Goal: Task Accomplishment & Management: Manage account settings

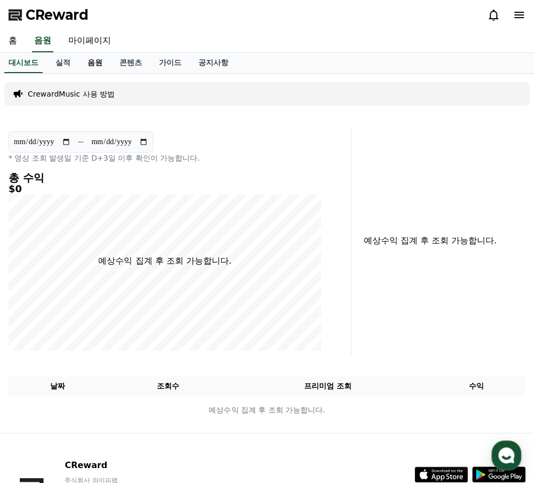
click at [98, 64] on link "음원" at bounding box center [95, 63] width 32 height 20
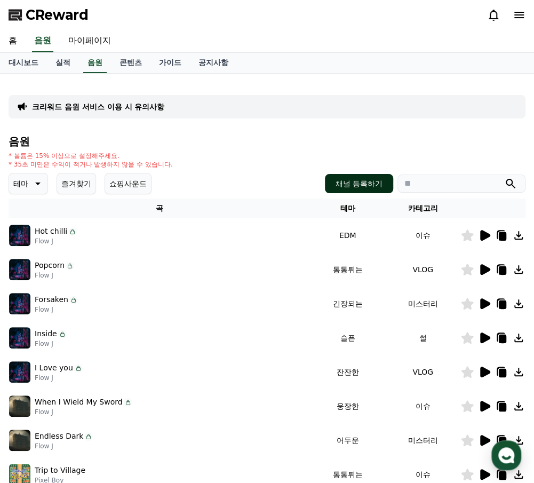
click at [359, 179] on button "채널 등록하기" at bounding box center [359, 183] width 68 height 19
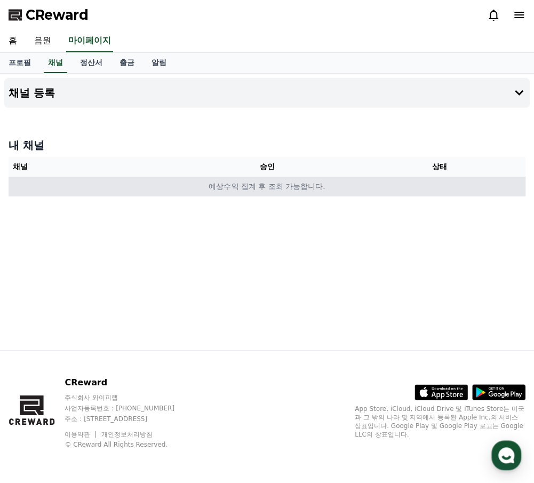
click at [170, 182] on td "예상수익 집계 후 조회 가능합니다." at bounding box center [267, 187] width 517 height 20
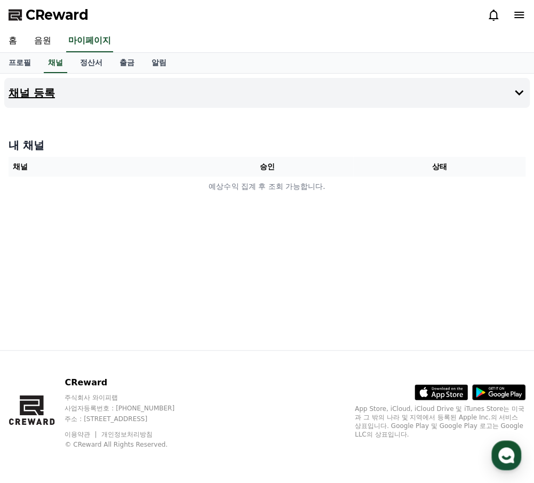
click at [188, 82] on button "채널 등록" at bounding box center [267, 93] width 526 height 30
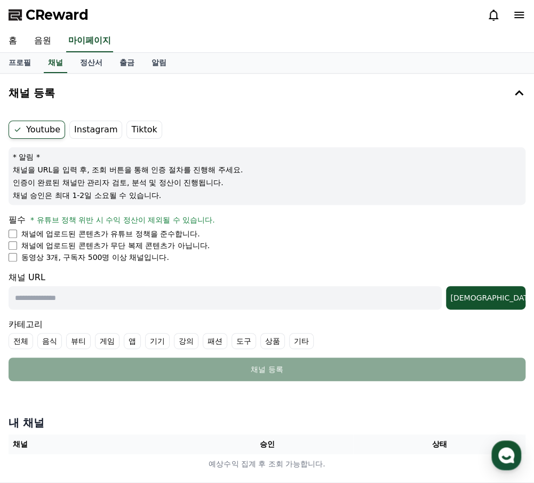
click at [85, 125] on label "Instagram" at bounding box center [95, 130] width 53 height 18
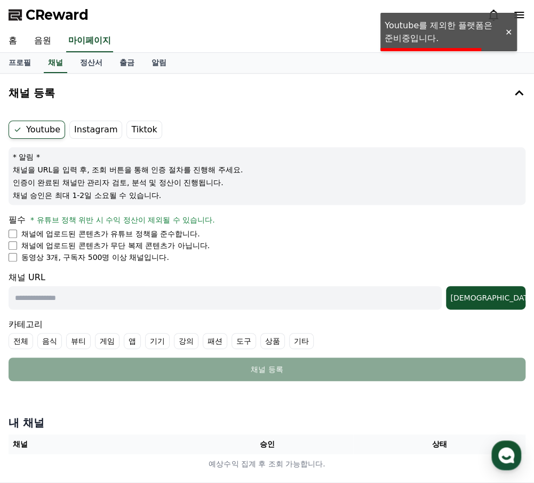
click at [139, 129] on label "Tiktok" at bounding box center [143, 130] width 35 height 18
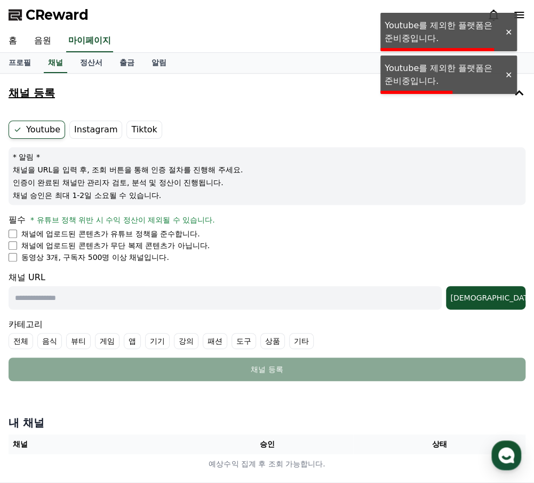
click at [363, 104] on button "채널 등록" at bounding box center [267, 93] width 526 height 30
